Goal: Information Seeking & Learning: Learn about a topic

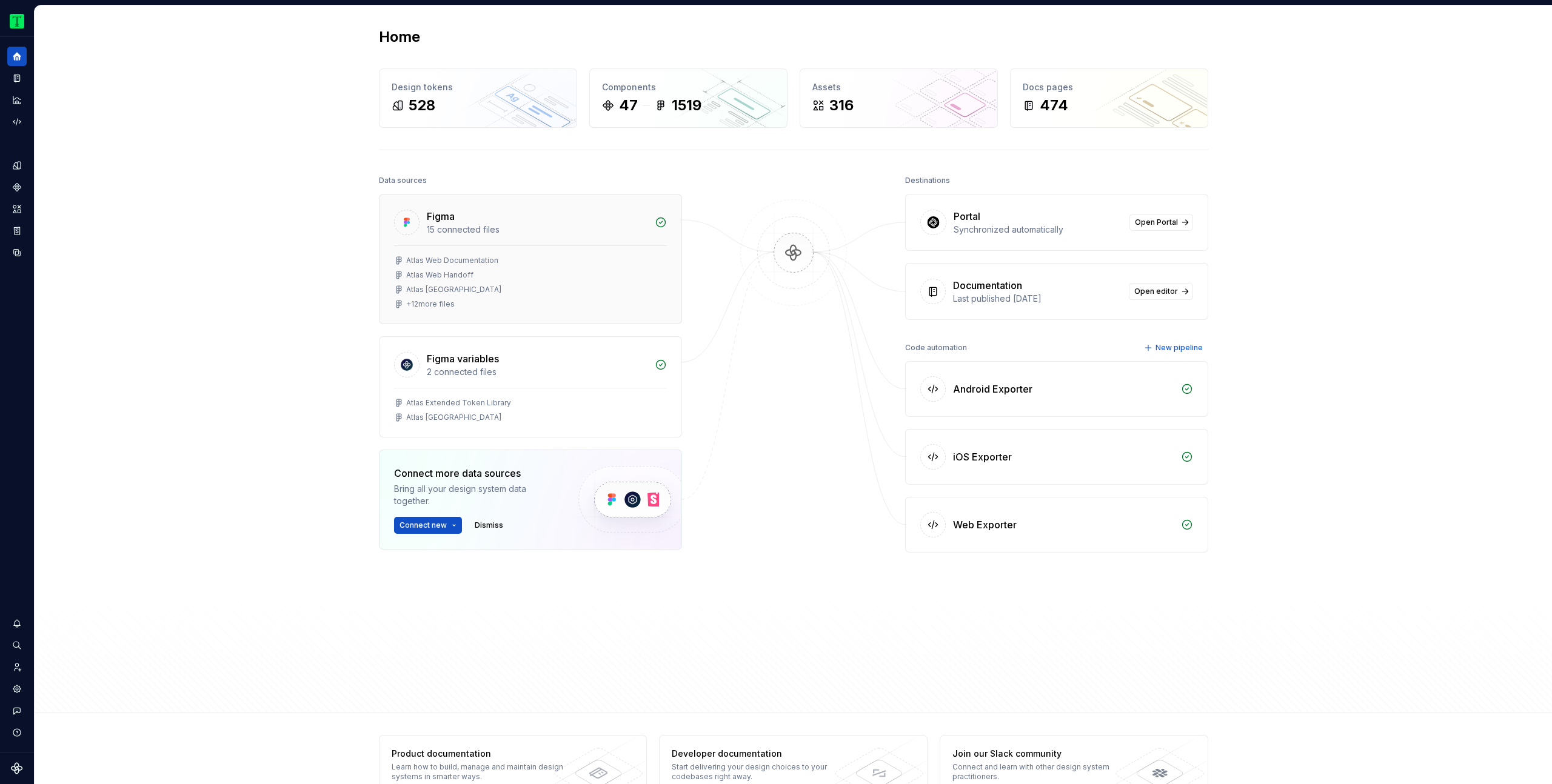
click at [433, 304] on div "+ 12 more files" at bounding box center [430, 304] width 49 height 10
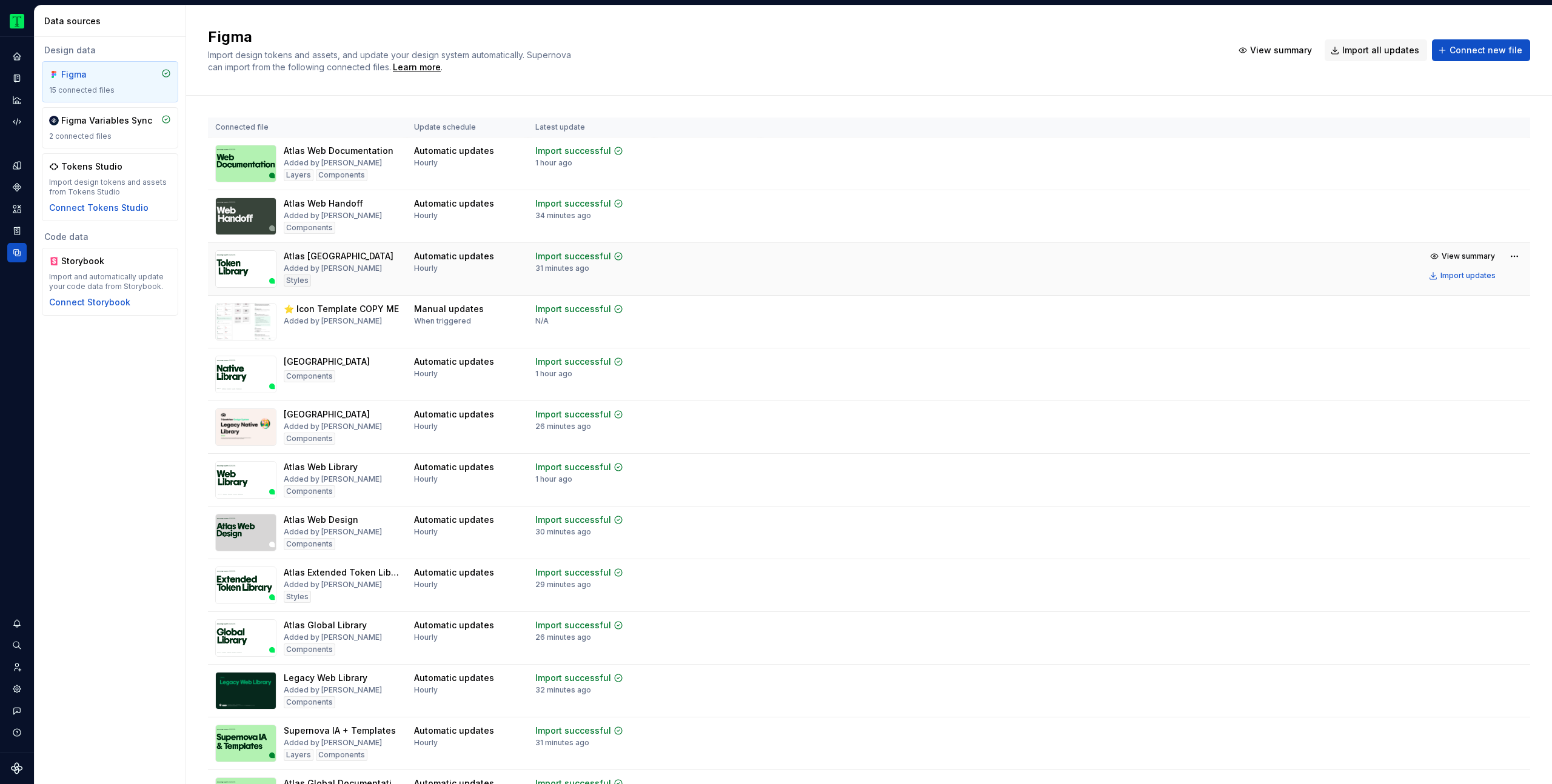
click at [342, 257] on div "Atlas [GEOGRAPHIC_DATA]" at bounding box center [338, 257] width 110 height 12
click at [238, 269] on img at bounding box center [245, 269] width 61 height 37
click at [88, 89] on div "15 connected files" at bounding box center [110, 90] width 122 height 10
click at [1441, 260] on span "View summary" at bounding box center [1468, 256] width 53 height 10
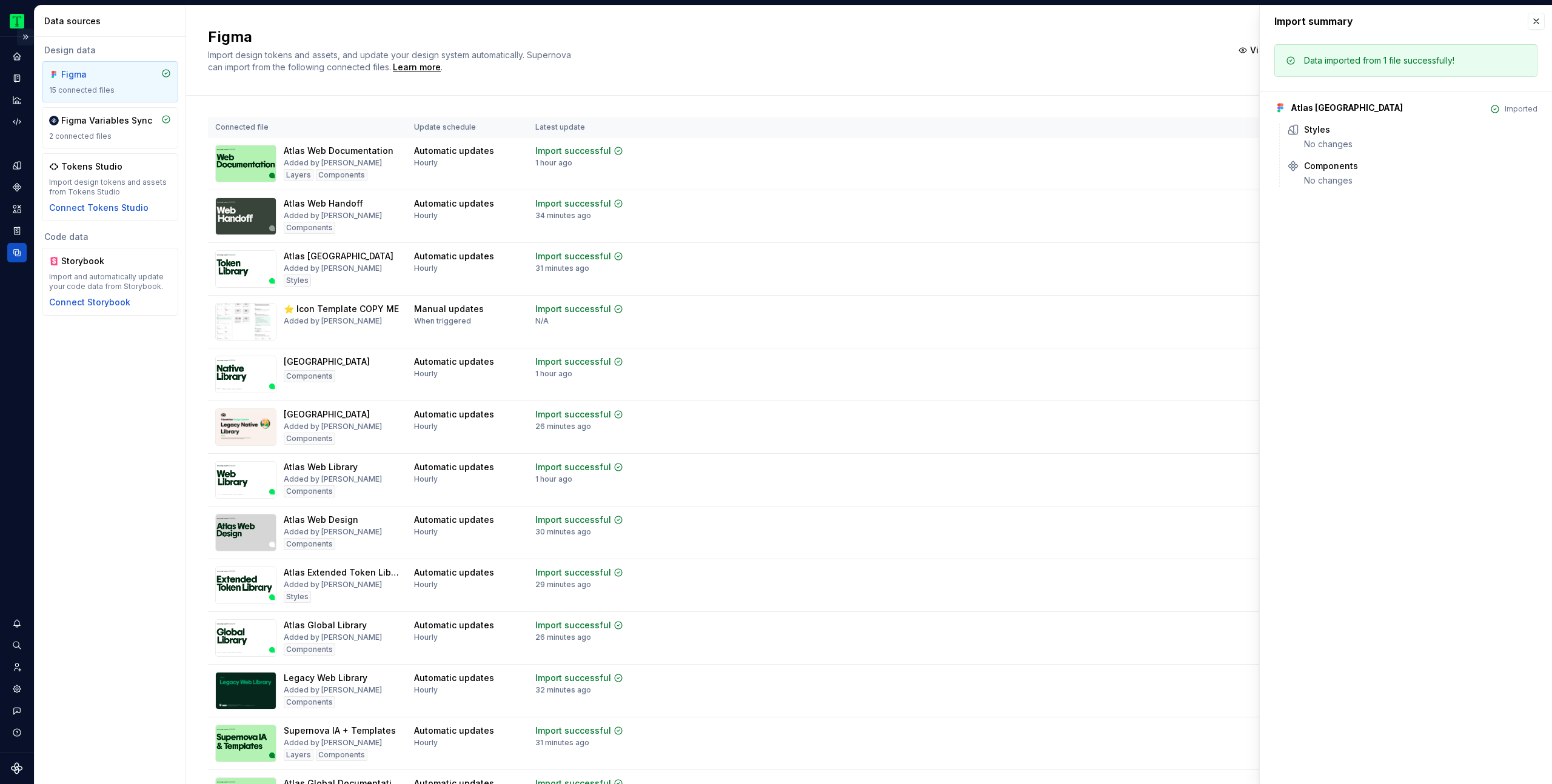
click at [24, 41] on button "Expand sidebar" at bounding box center [25, 36] width 17 height 17
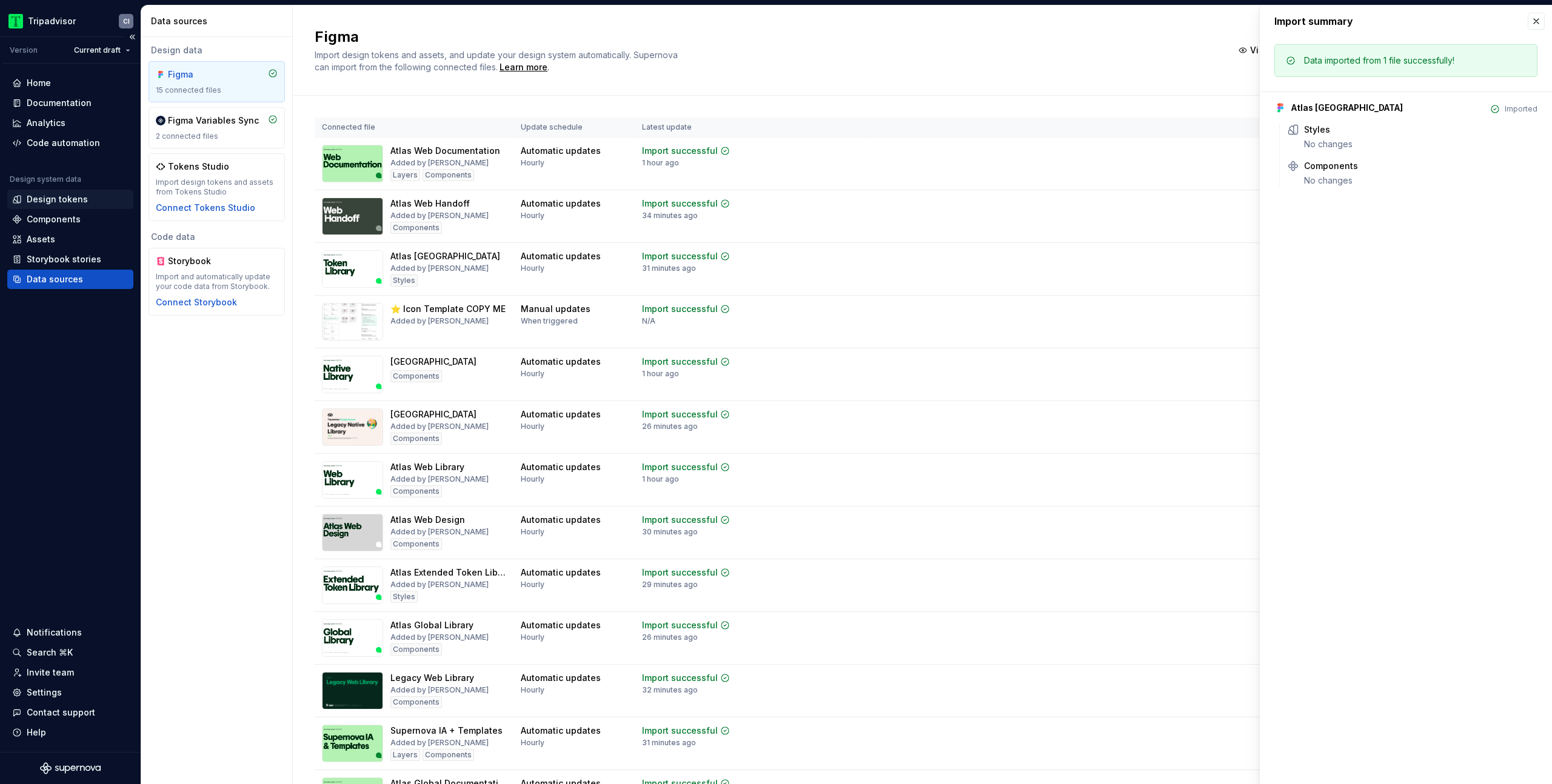
click at [63, 192] on div "Design tokens" at bounding box center [70, 199] width 126 height 19
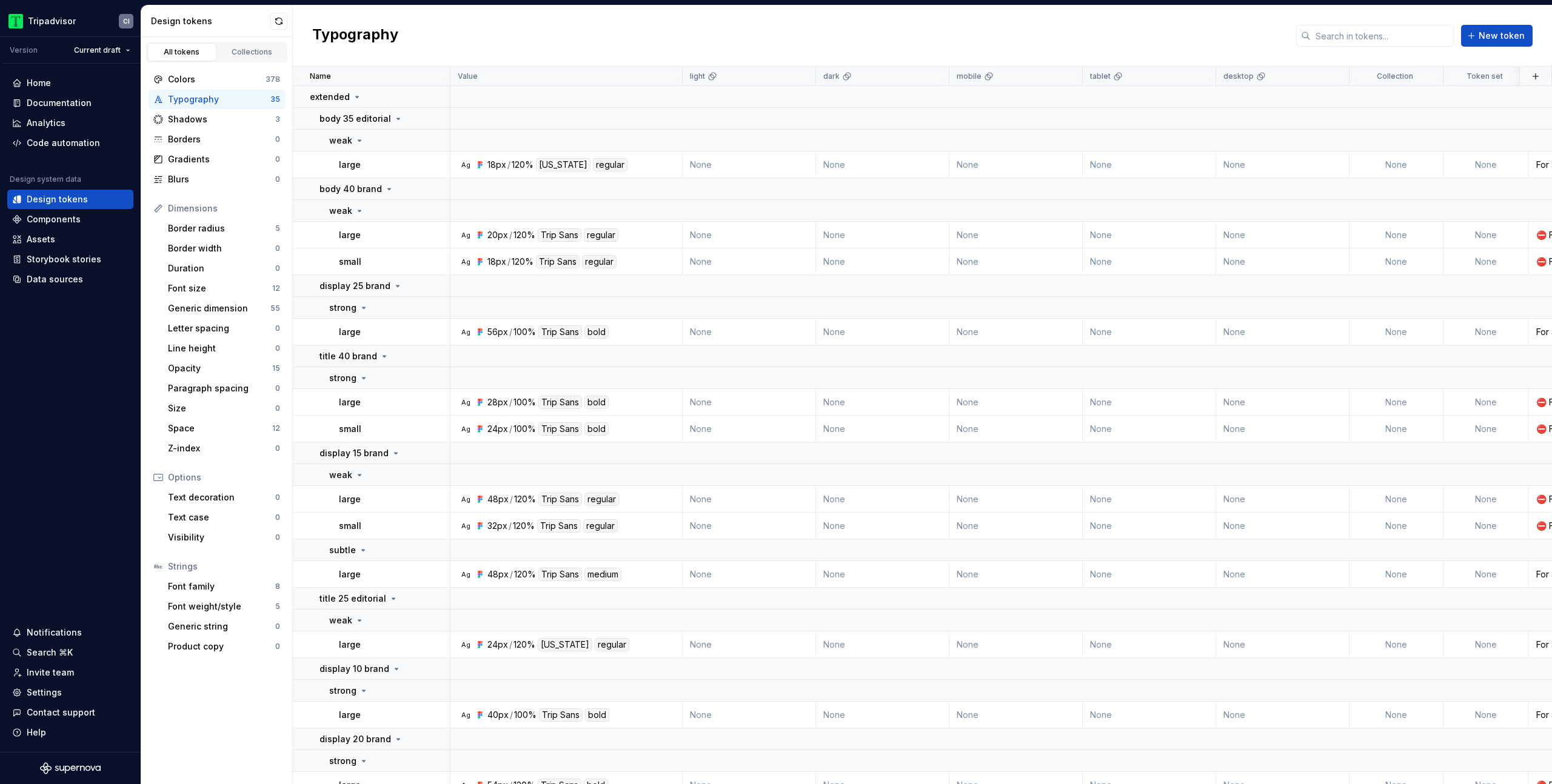
click at [676, 23] on div "Typography New token" at bounding box center [923, 35] width 1259 height 61
click at [116, 428] on div "Home Documentation Analytics Code automation Design system data Design tokens C…" at bounding box center [70, 408] width 141 height 688
click at [210, 304] on div "Generic dimension" at bounding box center [220, 309] width 103 height 12
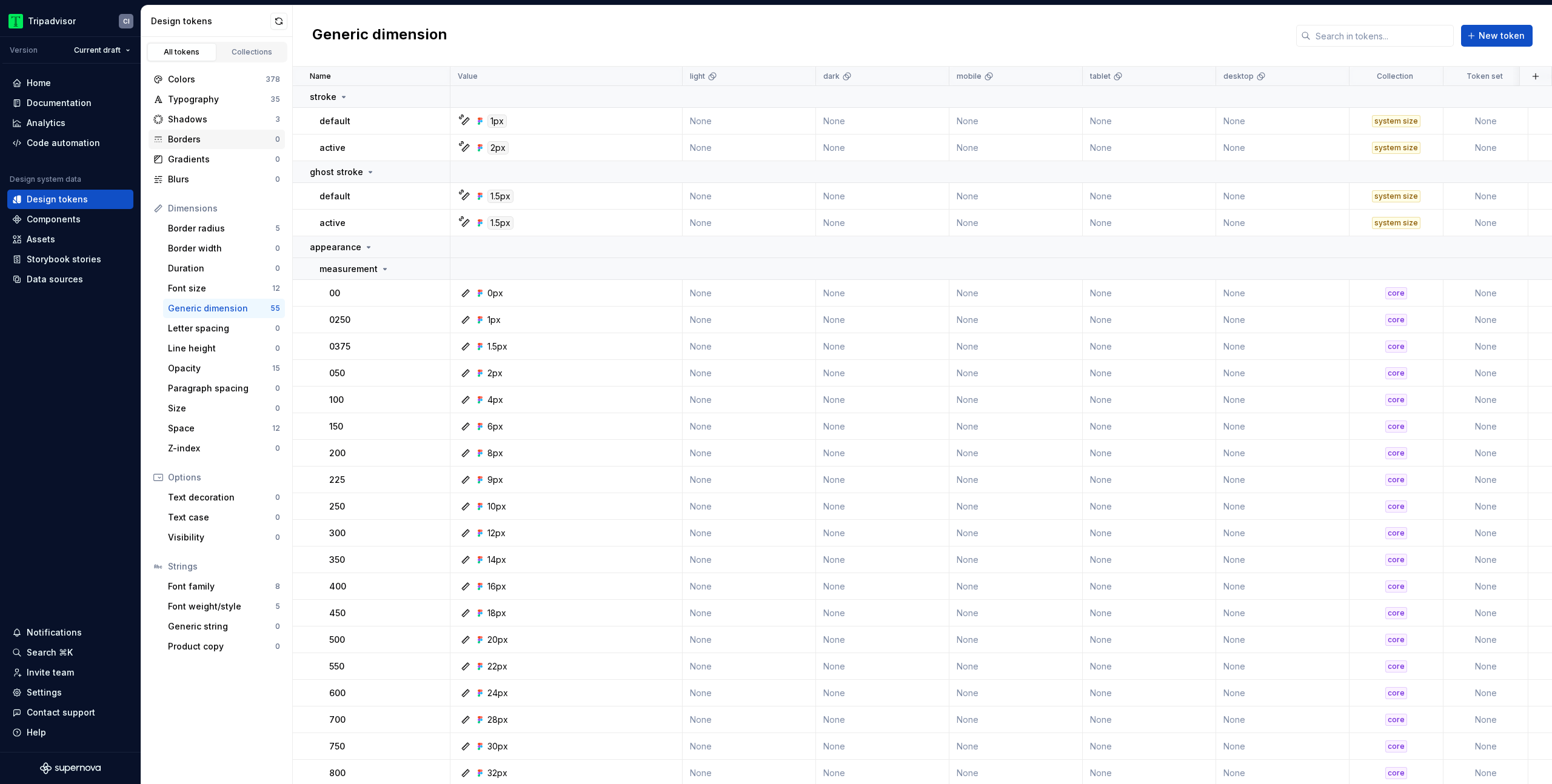
click at [220, 139] on div "Borders" at bounding box center [221, 140] width 107 height 12
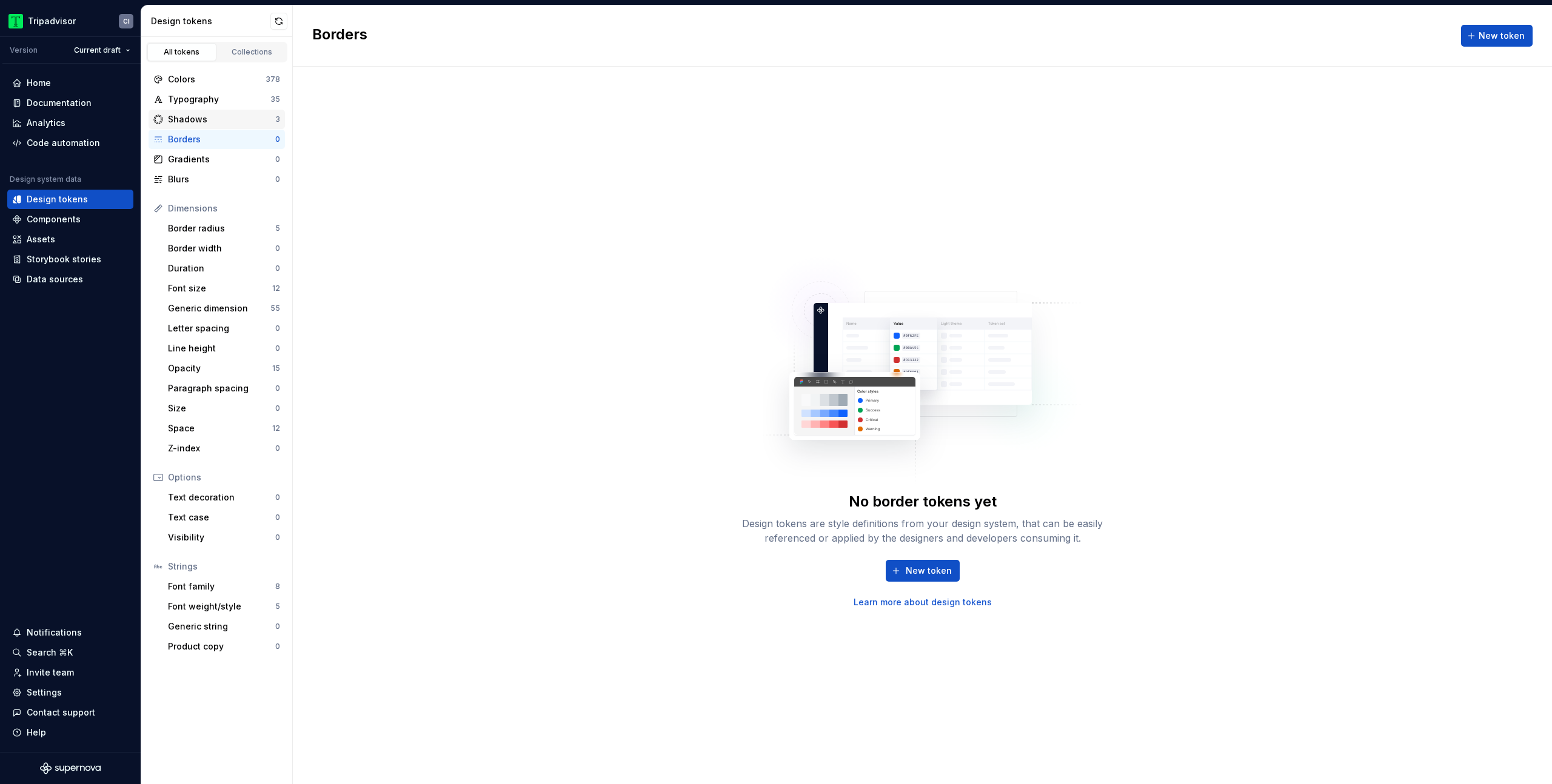
click at [222, 126] on div "Shadows 3" at bounding box center [217, 119] width 136 height 19
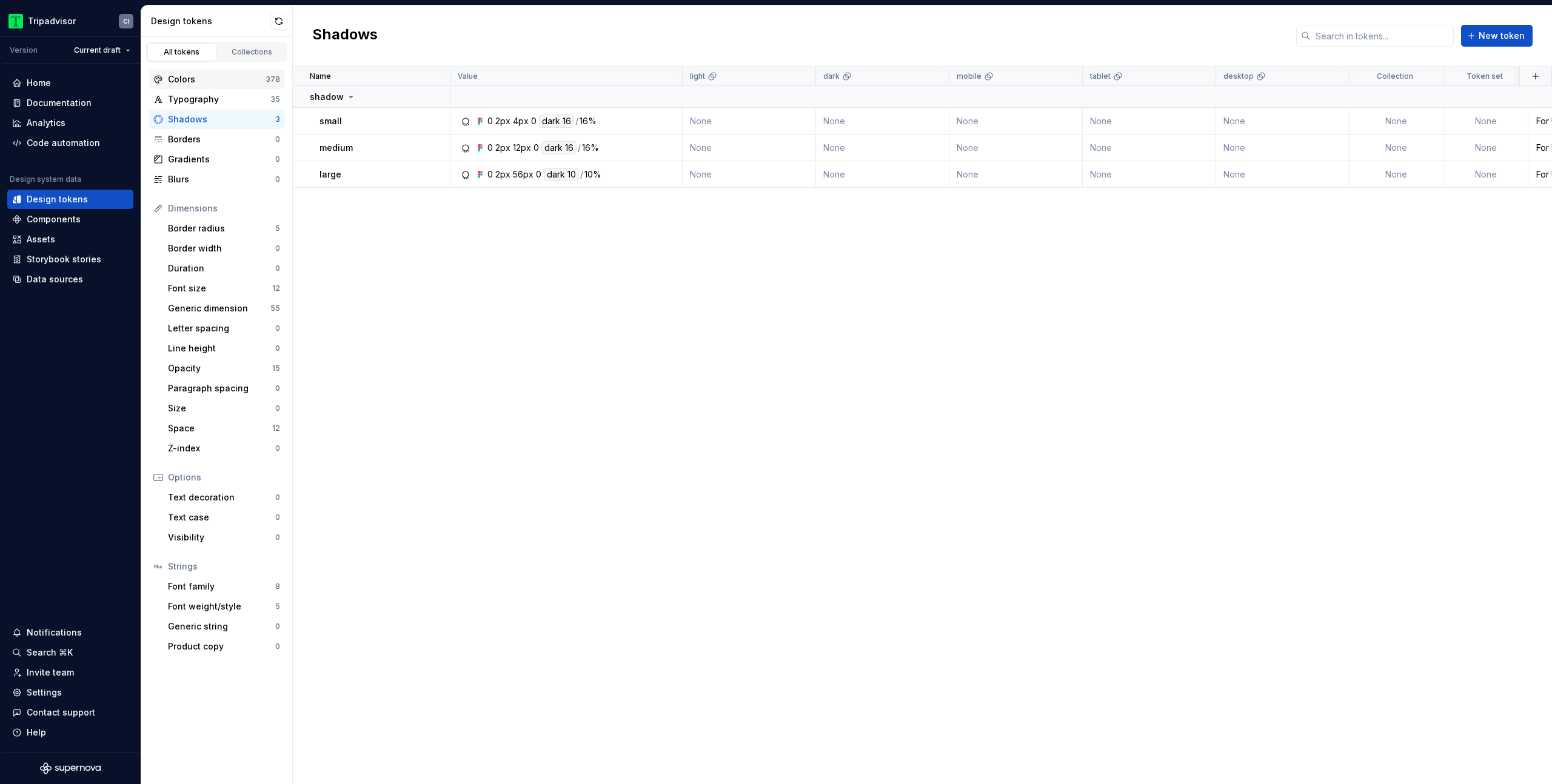
click at [220, 83] on div "Colors" at bounding box center [217, 80] width 97 height 12
